Goal: Transaction & Acquisition: Purchase product/service

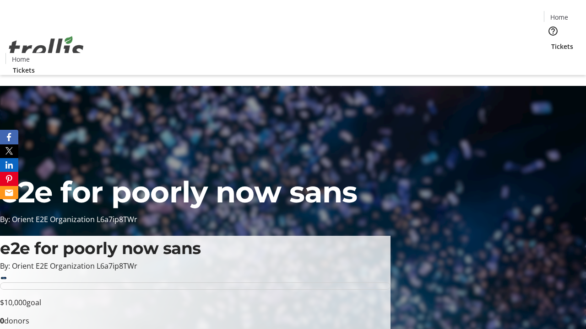
click at [551, 42] on span "Tickets" at bounding box center [562, 47] width 22 height 10
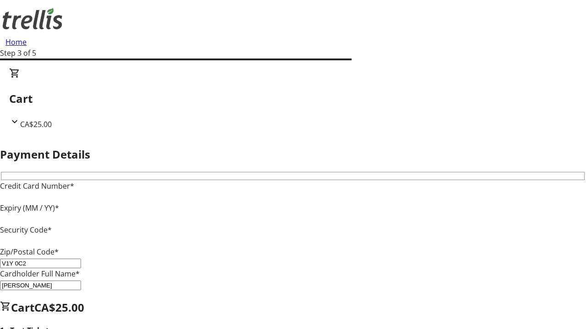
type input "V1Y 0C2"
